Goal: Task Accomplishment & Management: Use online tool/utility

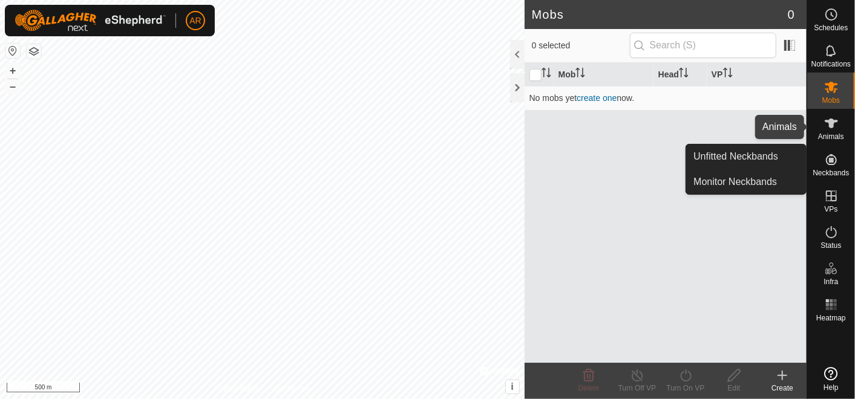
click at [834, 135] on span "Animals" at bounding box center [831, 136] width 26 height 7
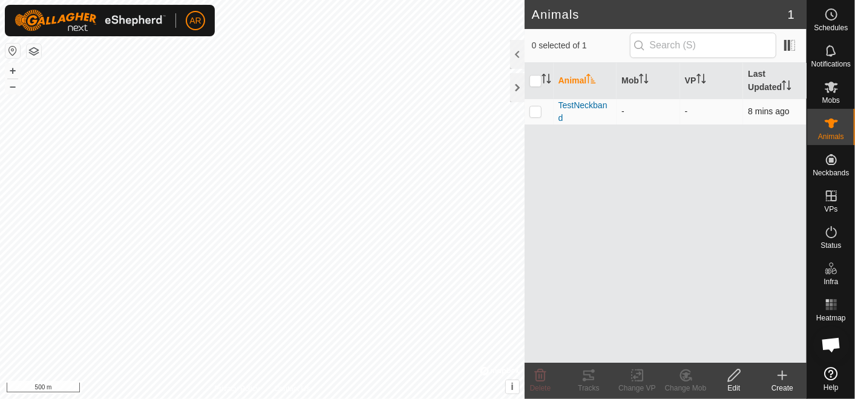
click at [536, 114] on p-checkbox at bounding box center [535, 111] width 12 height 10
checkbox input "true"
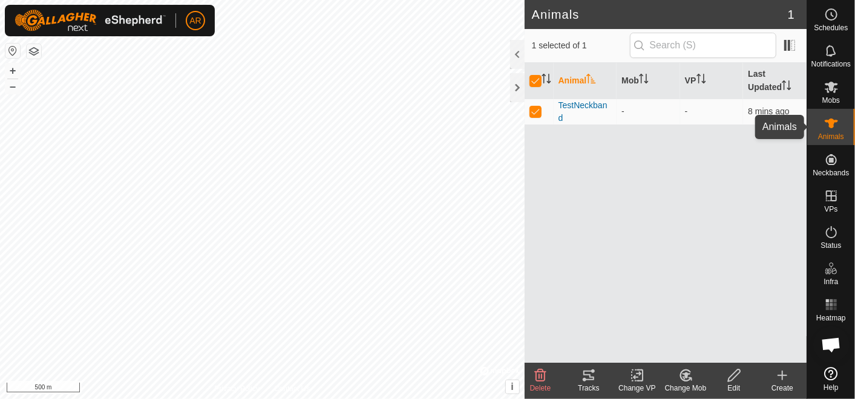
click at [840, 136] on span "Animals" at bounding box center [831, 136] width 26 height 7
click at [590, 376] on icon at bounding box center [588, 376] width 11 height 10
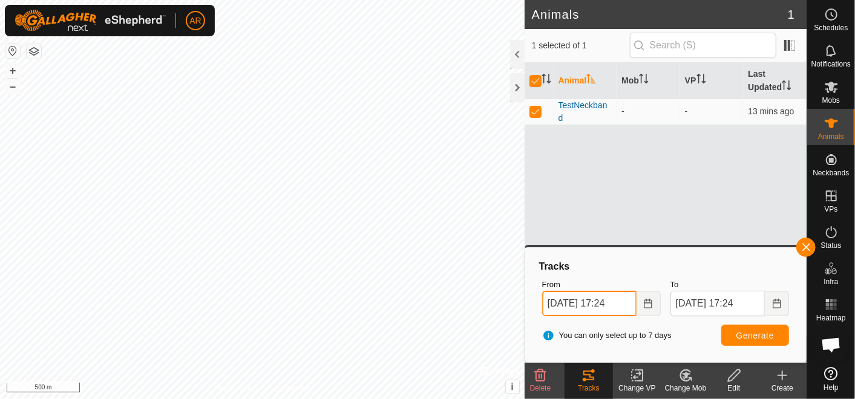
click at [560, 303] on input "[DATE] 17:24" at bounding box center [589, 303] width 94 height 25
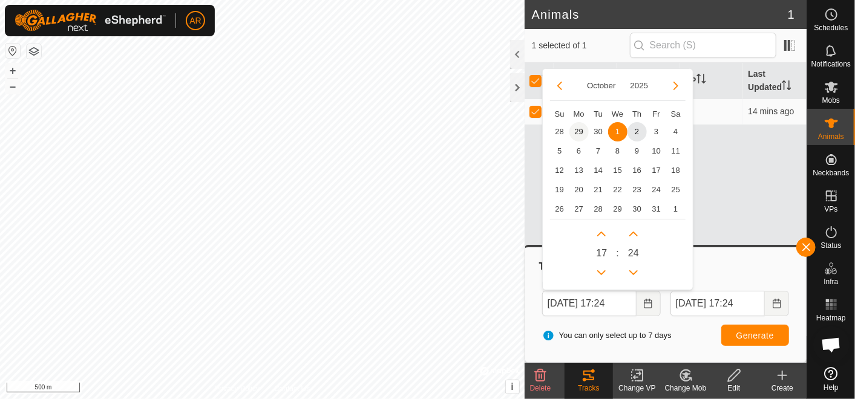
click at [578, 126] on span "29" at bounding box center [578, 131] width 19 height 19
type input "[DATE] 17:24"
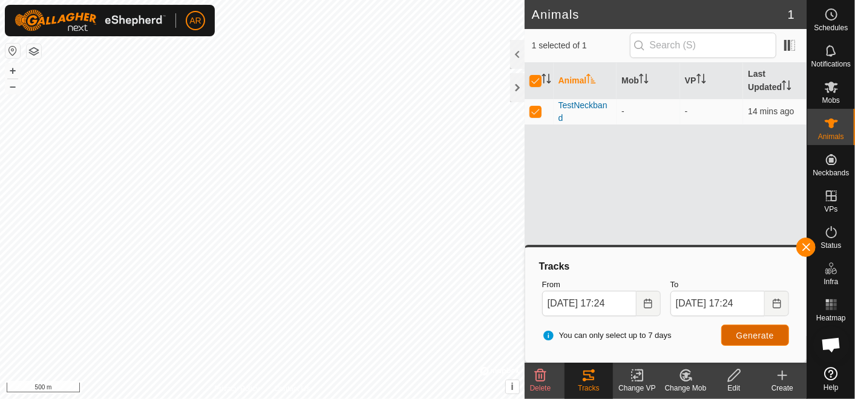
click at [745, 334] on span "Generate" at bounding box center [755, 336] width 38 height 10
